Goal: Find specific page/section: Find specific page/section

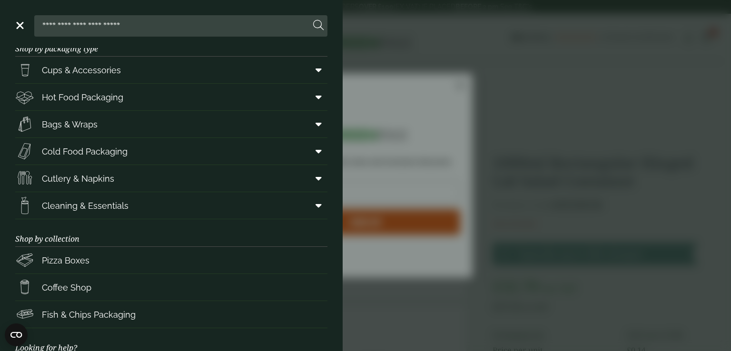
scroll to position [120, 0]
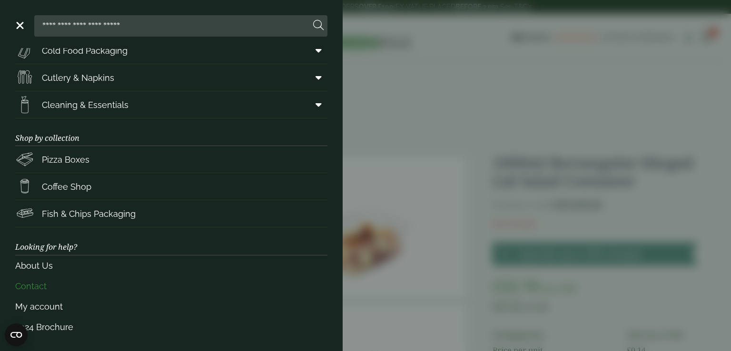
click at [34, 283] on link "Contact" at bounding box center [171, 286] width 312 height 20
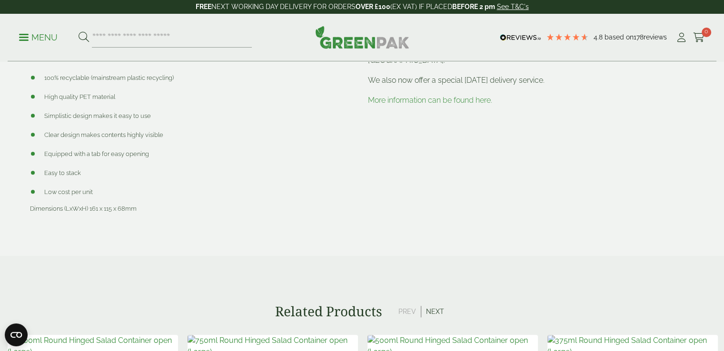
scroll to position [769, 0]
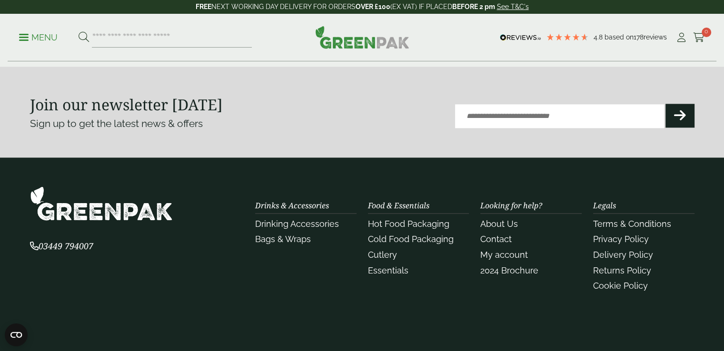
scroll to position [1449, 0]
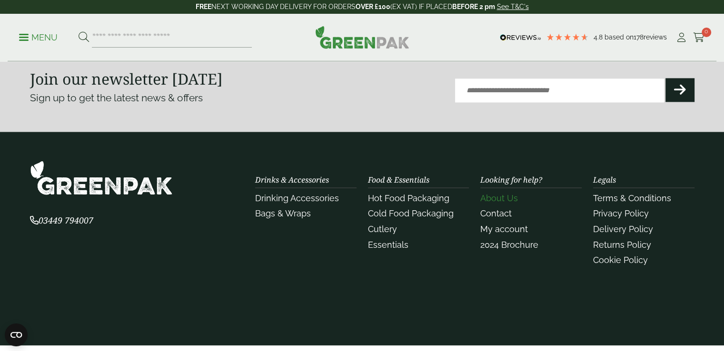
click at [501, 195] on link "About Us" at bounding box center [499, 198] width 38 height 10
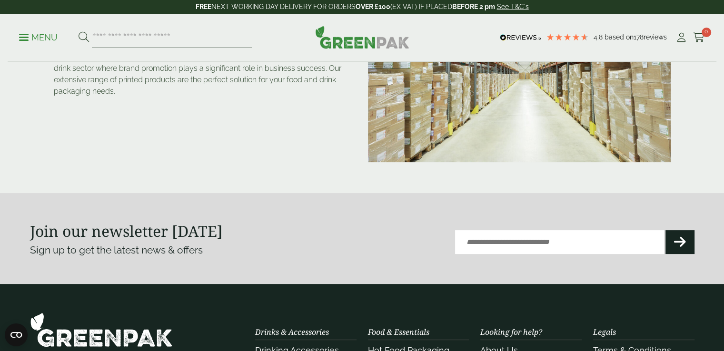
scroll to position [222, 0]
